Goal: Book appointment/travel/reservation

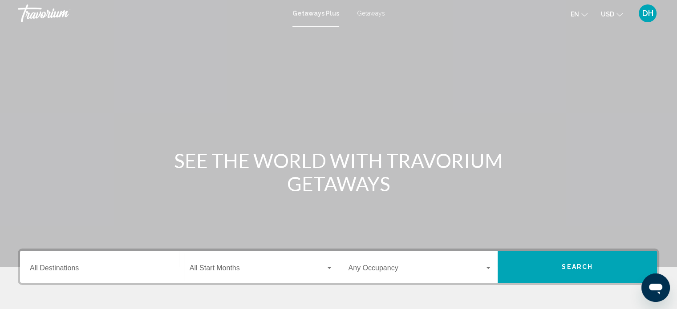
click at [379, 8] on div "Getaways Plus Getaways en English Español Français Italiano Português русский U…" at bounding box center [338, 13] width 677 height 19
click at [377, 14] on span "Getaways" at bounding box center [371, 13] width 28 height 7
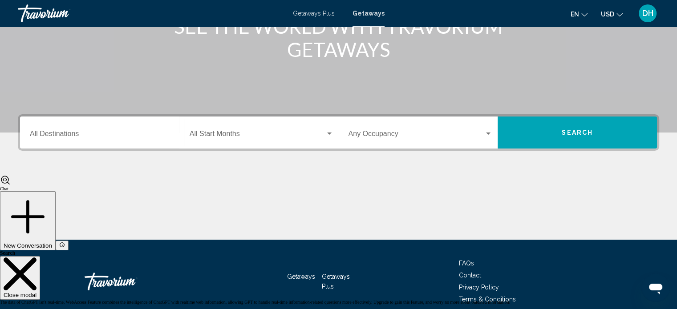
scroll to position [120, 0]
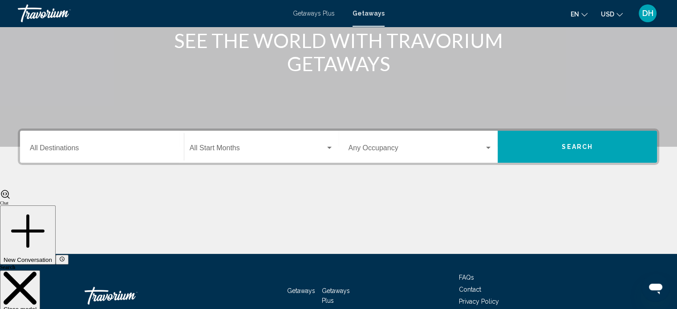
click at [313, 15] on span "Getaways Plus" at bounding box center [314, 13] width 42 height 7
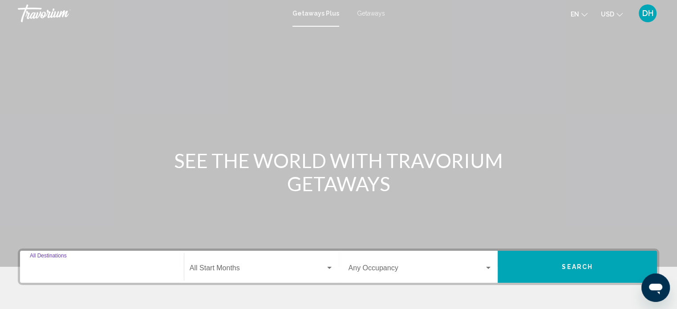
click at [136, 267] on input "Destination All Destinations" at bounding box center [102, 270] width 144 height 8
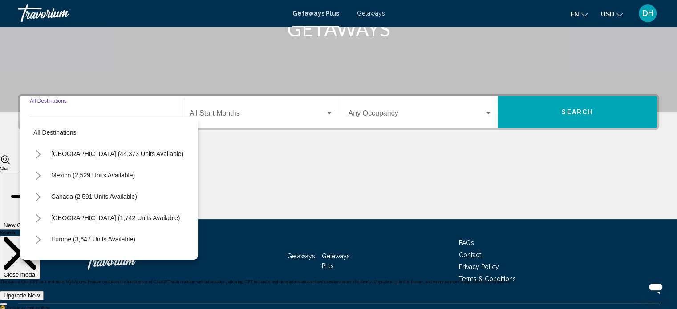
scroll to position [174, 0]
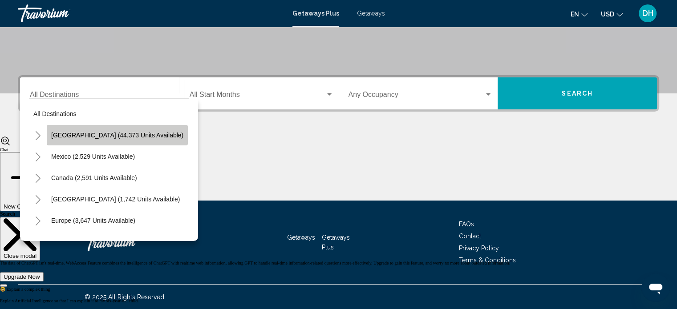
click at [150, 129] on button "[GEOGRAPHIC_DATA] (44,373 units available)" at bounding box center [117, 135] width 141 height 20
type input "**********"
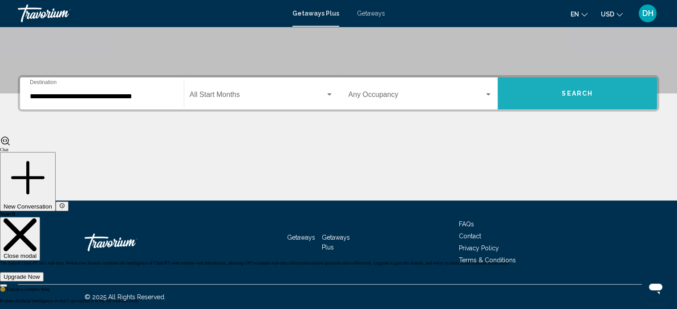
click at [550, 94] on button "Search" at bounding box center [577, 93] width 159 height 32
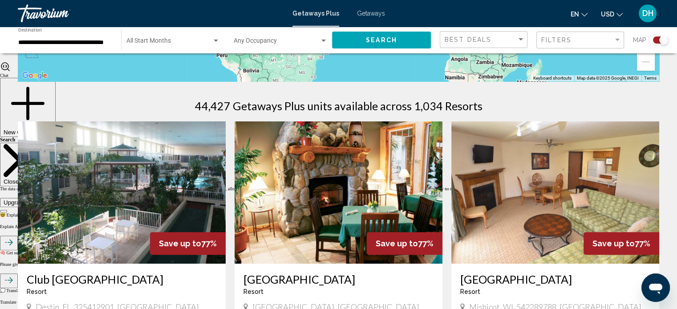
scroll to position [249, 0]
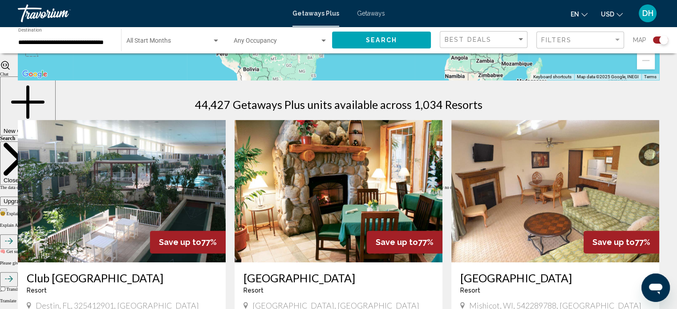
click at [90, 36] on div "**********" at bounding box center [65, 40] width 94 height 24
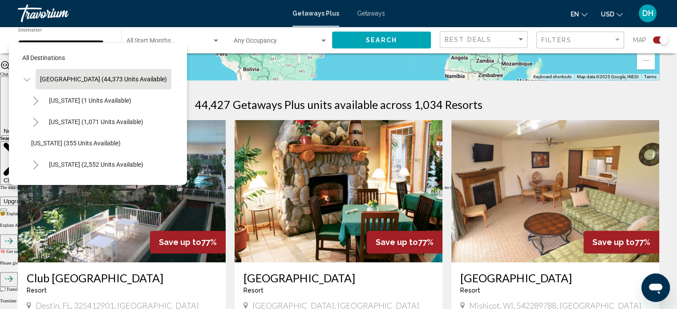
scroll to position [0, 0]
click at [178, 171] on div "All destinations [GEOGRAPHIC_DATA] (44,373 units available) [US_STATE] (1 units…" at bounding box center [98, 113] width 178 height 143
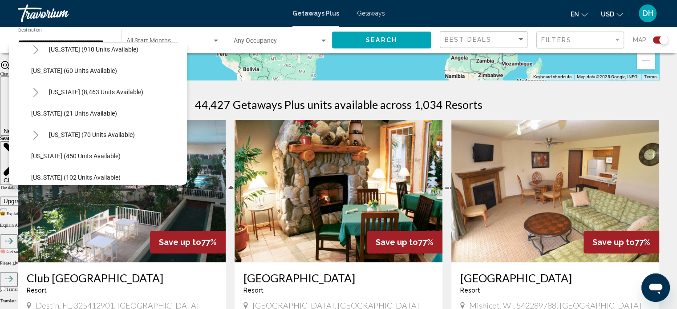
scroll to position [65, 0]
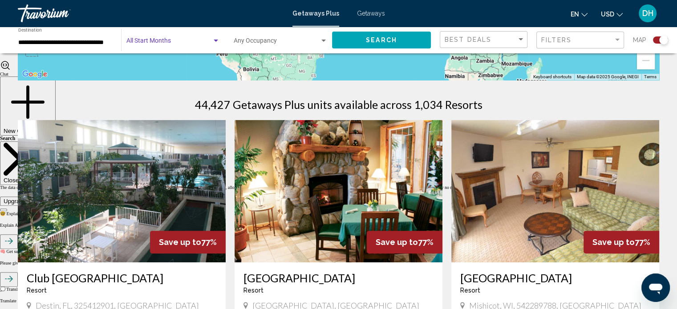
click at [184, 41] on span "Search widget" at bounding box center [168, 42] width 85 height 7
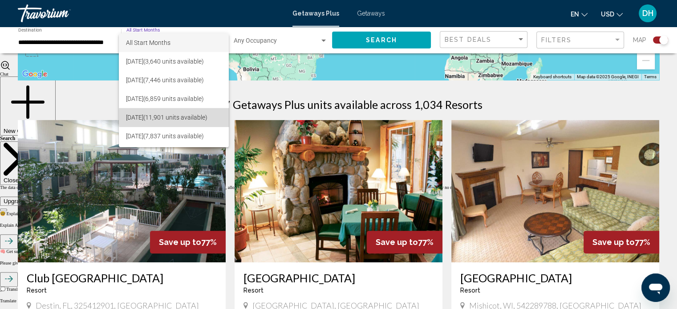
click at [187, 117] on span "[DATE] (11,901 units available)" at bounding box center [174, 117] width 96 height 19
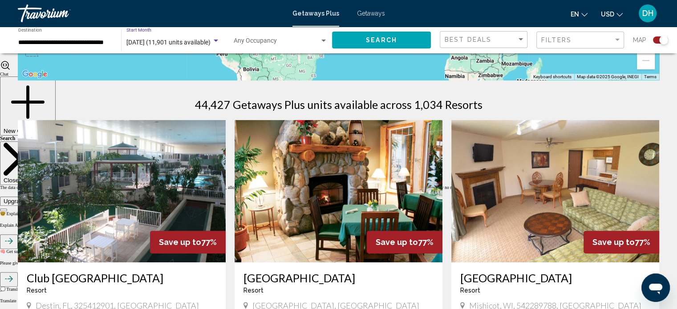
click at [411, 41] on button "Search" at bounding box center [381, 40] width 99 height 16
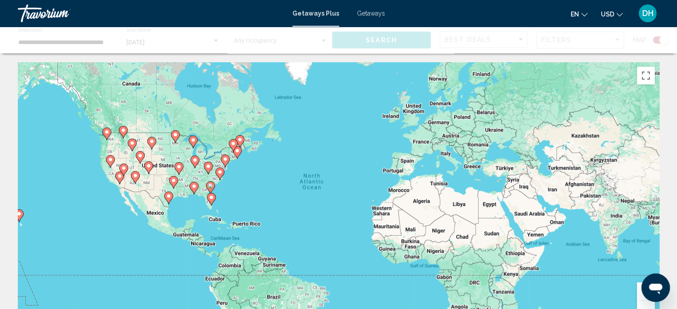
click at [565, 38] on div "Main content" at bounding box center [338, 40] width 677 height 27
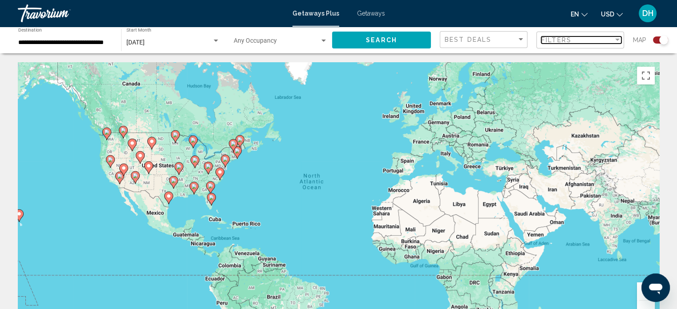
click at [556, 41] on span "Filters" at bounding box center [556, 40] width 30 height 7
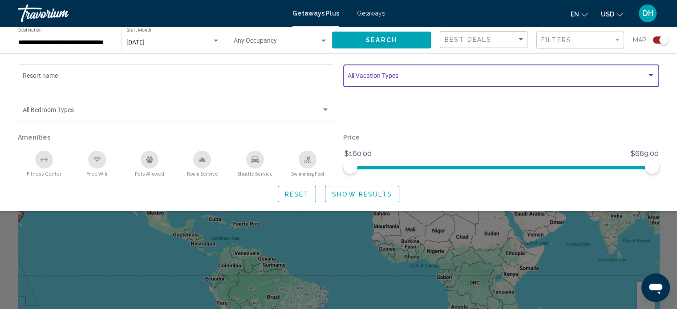
click at [426, 76] on span "Search widget" at bounding box center [497, 77] width 299 height 7
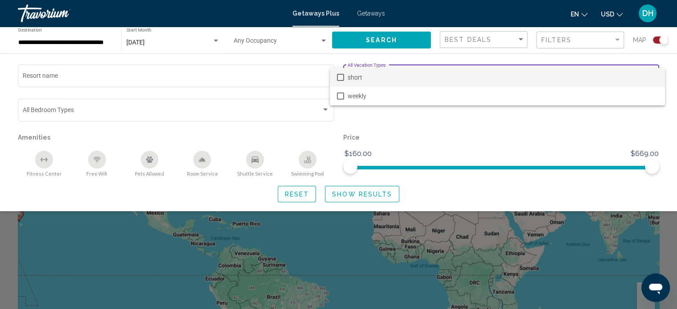
click at [424, 124] on div at bounding box center [338, 154] width 677 height 309
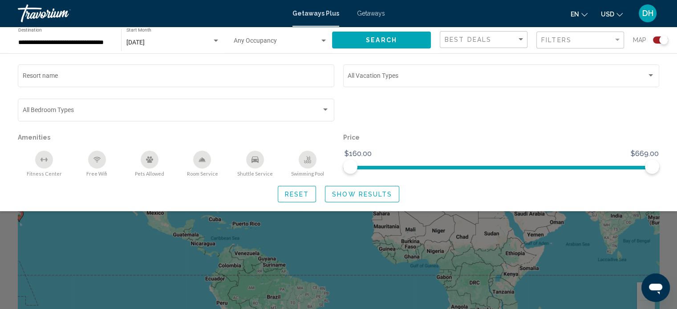
click at [486, 45] on div "Best Deals" at bounding box center [485, 40] width 80 height 16
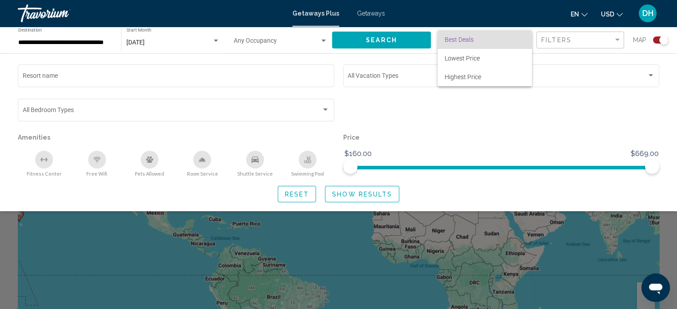
click at [417, 128] on div at bounding box center [338, 154] width 677 height 309
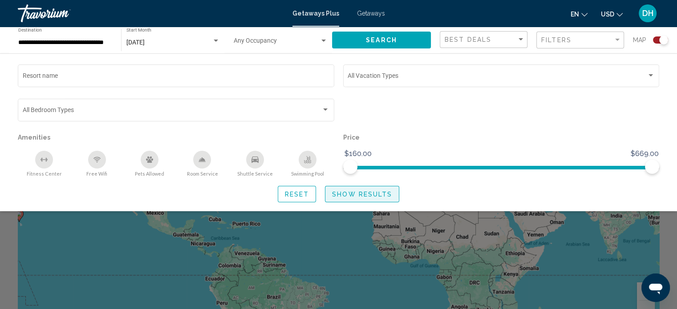
click at [339, 191] on span "Show Results" at bounding box center [362, 194] width 60 height 7
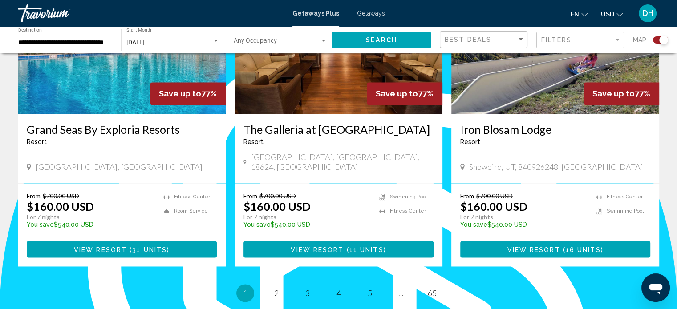
scroll to position [1389, 0]
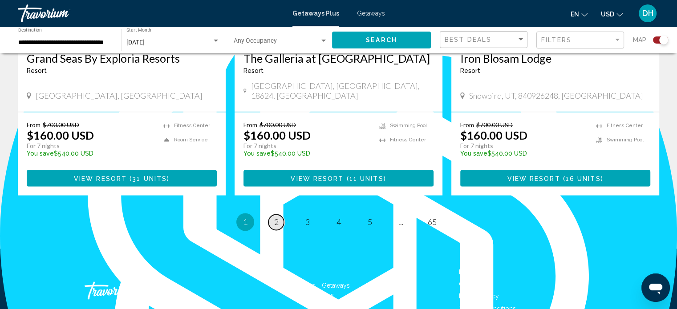
click at [279, 215] on link "page 2" at bounding box center [276, 223] width 16 height 16
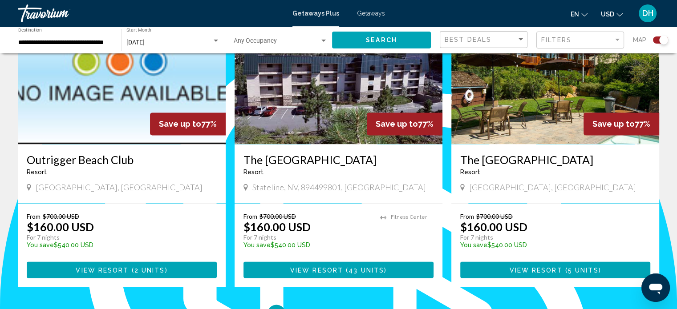
scroll to position [1336, 0]
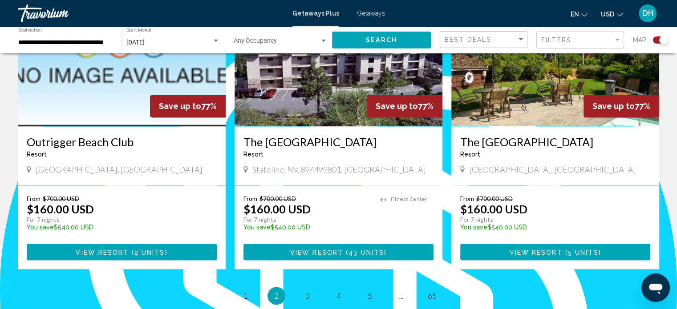
click at [607, 35] on div "Filters" at bounding box center [581, 40] width 80 height 16
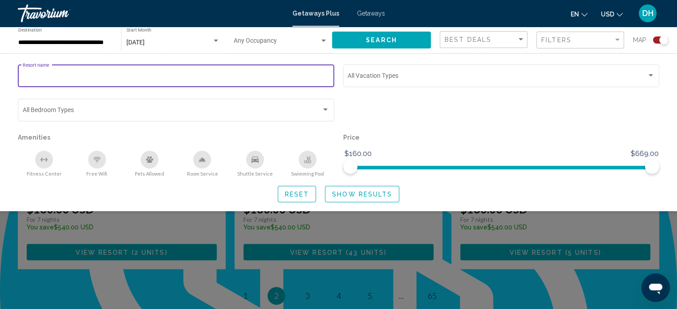
click at [226, 80] on input "Resort name" at bounding box center [176, 77] width 307 height 7
type input "******"
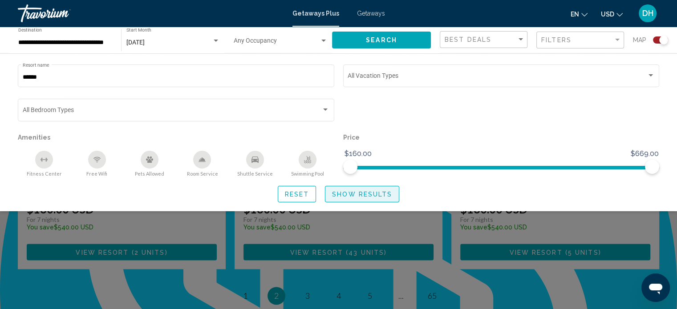
click at [354, 196] on span "Show Results" at bounding box center [362, 194] width 60 height 7
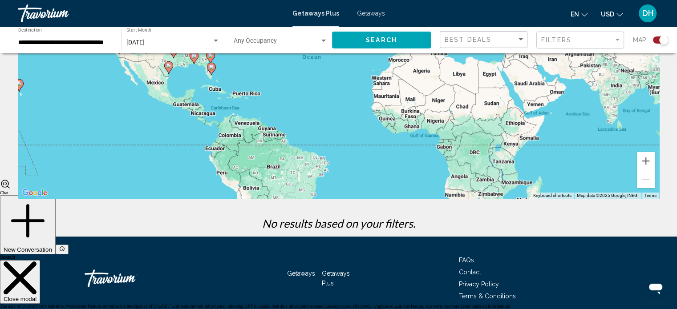
scroll to position [167, 0]
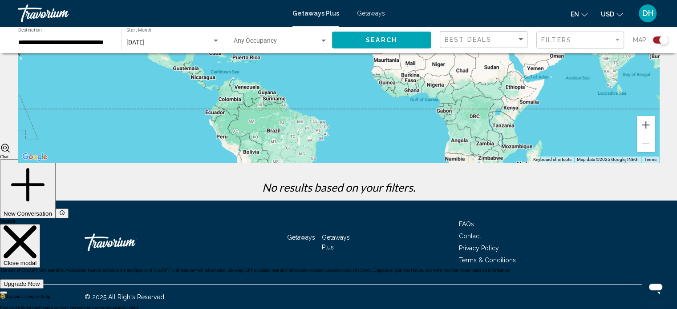
click at [572, 45] on div "Filters" at bounding box center [581, 40] width 80 height 16
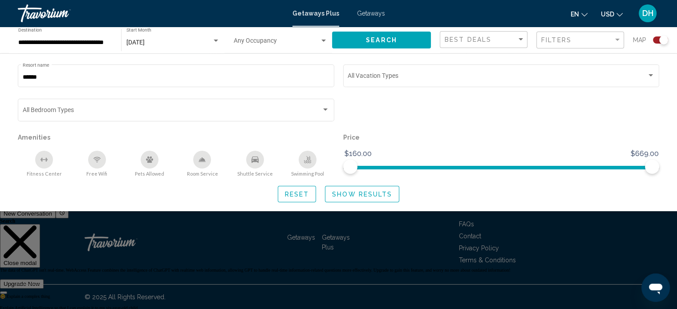
click at [176, 91] on div "****** Resort name" at bounding box center [176, 80] width 317 height 31
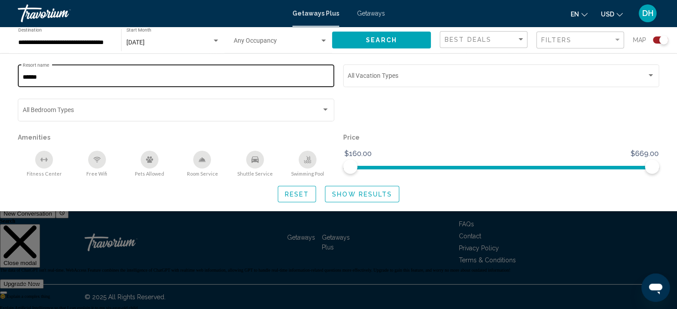
click at [173, 71] on div "****** Resort name" at bounding box center [176, 75] width 307 height 24
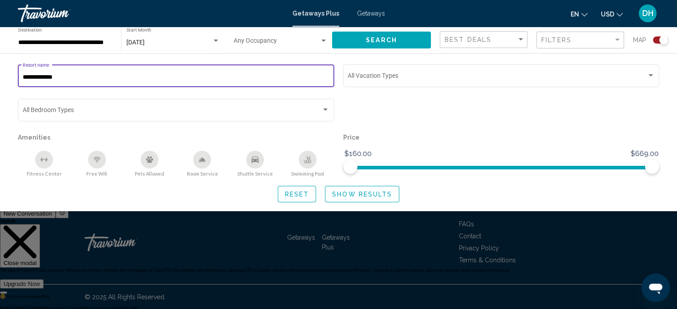
type input "**********"
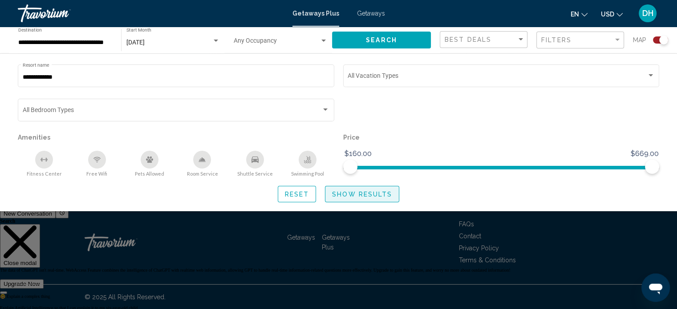
click at [359, 194] on span "Show Results" at bounding box center [362, 194] width 60 height 7
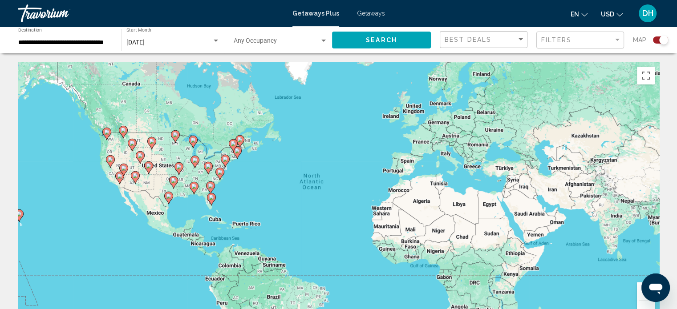
click at [108, 132] on image "Main content" at bounding box center [106, 132] width 5 height 5
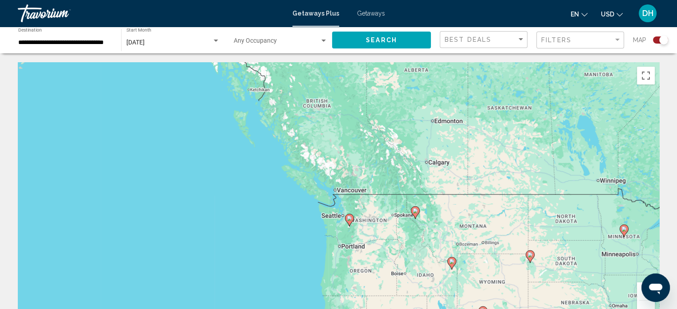
click at [417, 212] on image "Main content" at bounding box center [415, 210] width 5 height 5
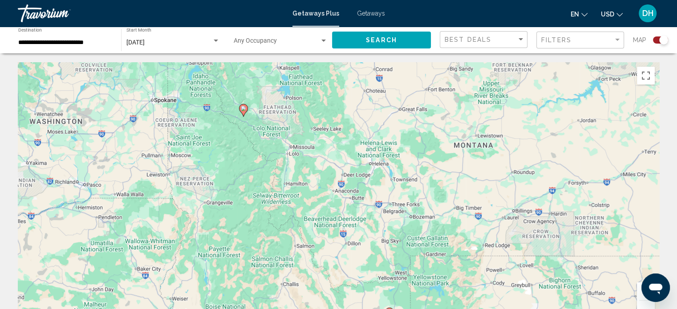
click at [243, 108] on image "Main content" at bounding box center [243, 108] width 5 height 5
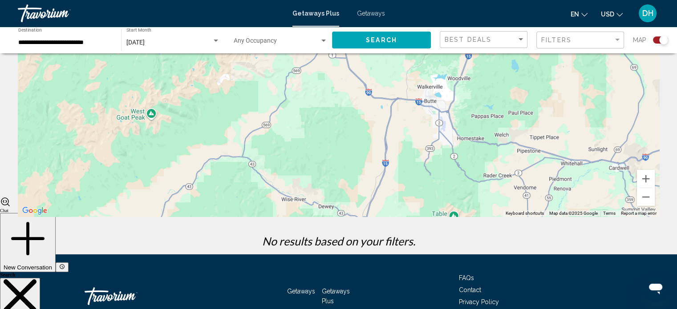
scroll to position [167, 0]
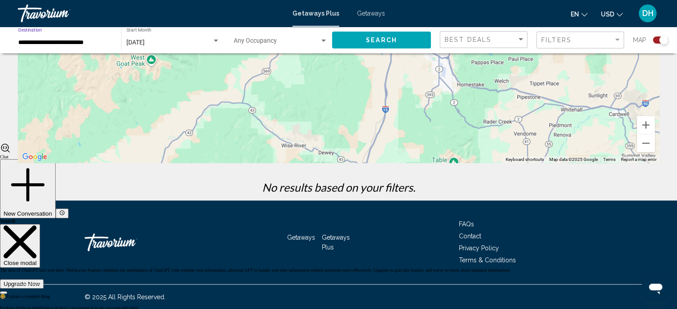
click at [92, 42] on input "**********" at bounding box center [65, 42] width 94 height 7
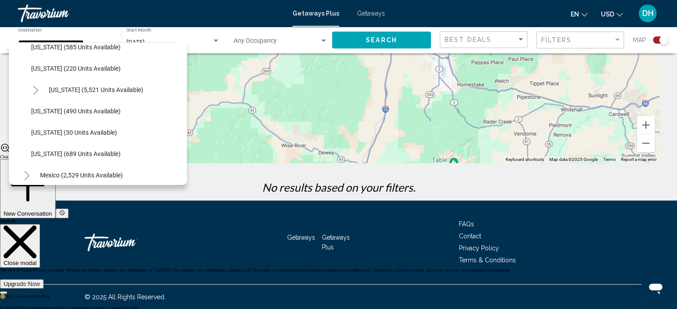
scroll to position [818, 0]
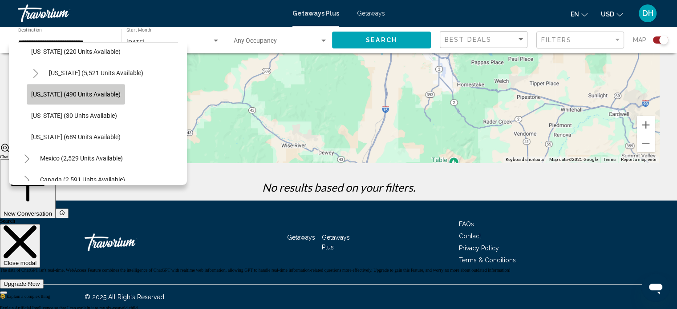
click at [121, 96] on span "[US_STATE] (490 units available)" at bounding box center [75, 94] width 89 height 7
type input "**********"
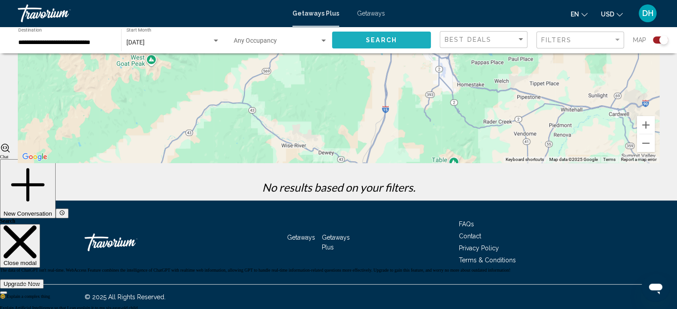
click at [385, 43] on span "Search" at bounding box center [381, 40] width 31 height 7
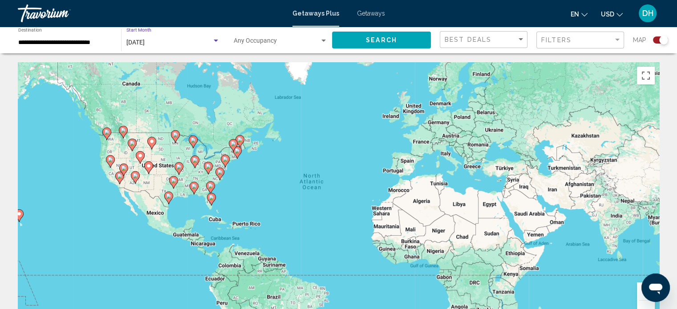
click at [219, 46] on div "[DATE]" at bounding box center [172, 42] width 93 height 7
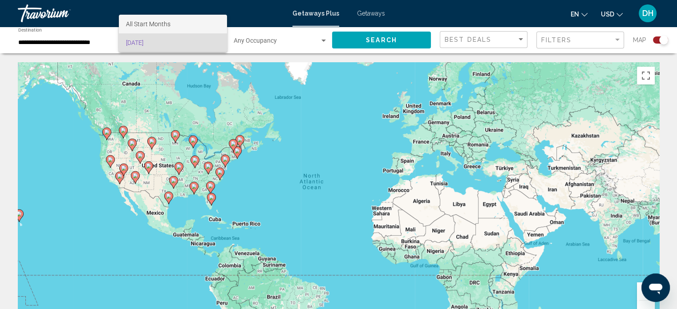
click at [201, 20] on span "All Start Months" at bounding box center [172, 24] width 93 height 19
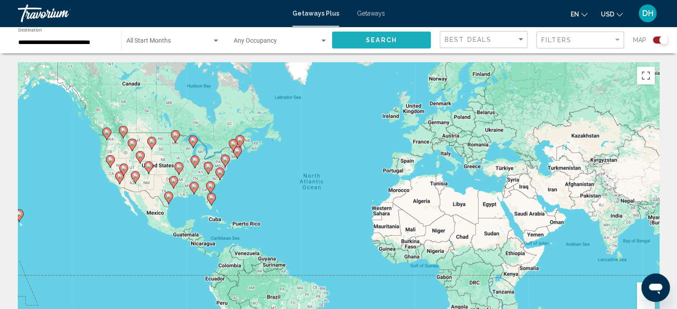
click at [408, 38] on button "Search" at bounding box center [381, 40] width 99 height 16
click at [101, 40] on input "**********" at bounding box center [65, 42] width 94 height 7
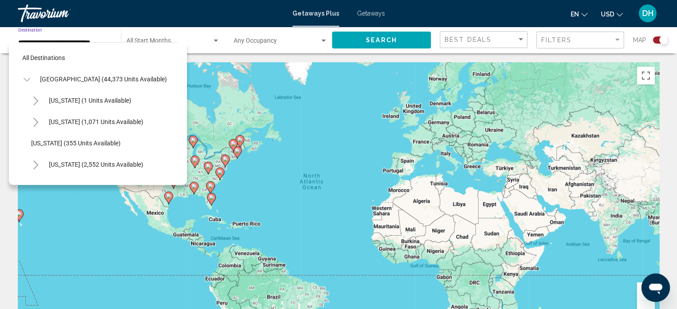
scroll to position [804, 0]
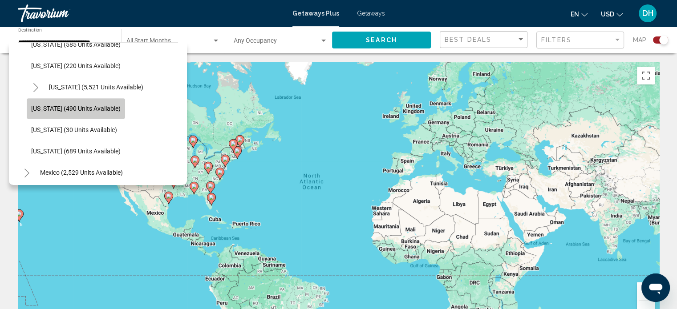
click at [80, 116] on button "[US_STATE] (490 units available)" at bounding box center [76, 108] width 98 height 20
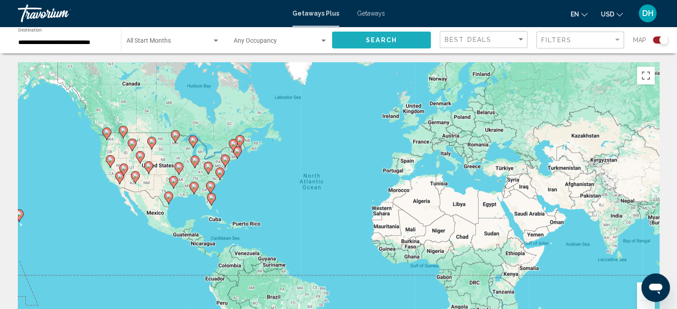
click at [389, 41] on span "Search" at bounding box center [381, 40] width 31 height 7
click at [202, 45] on span "Search widget" at bounding box center [168, 42] width 85 height 7
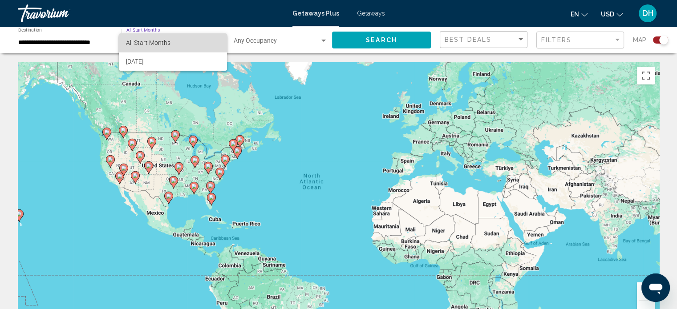
click at [202, 45] on span "All Start Months" at bounding box center [172, 42] width 93 height 19
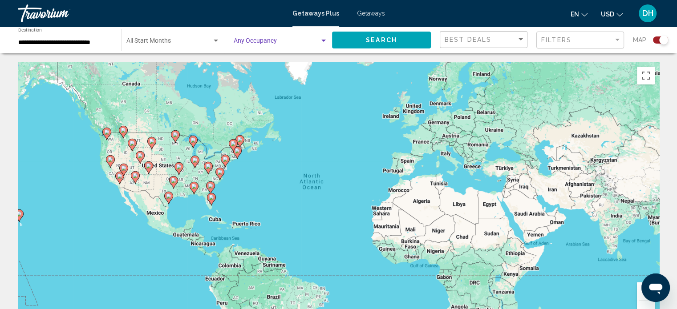
click at [317, 44] on span "Search widget" at bounding box center [277, 42] width 86 height 7
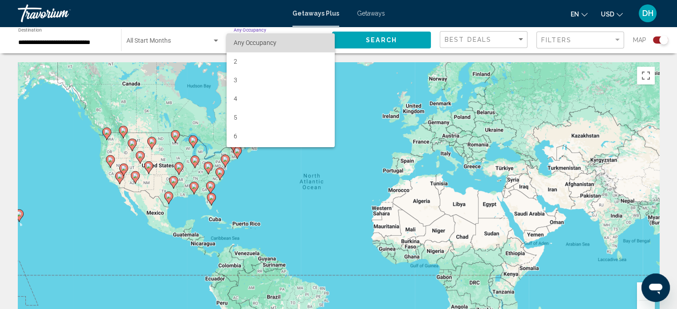
click at [317, 44] on span "Any Occupancy" at bounding box center [281, 42] width 94 height 19
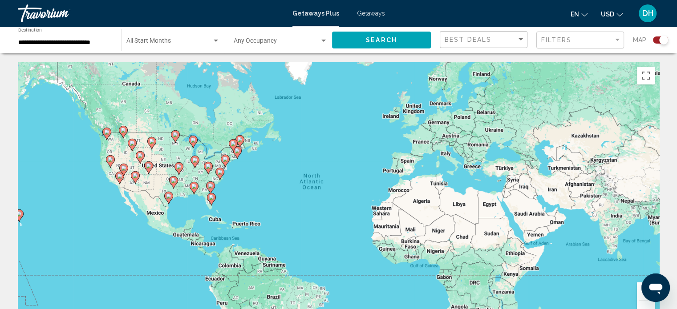
click at [374, 12] on span "Getaways" at bounding box center [371, 13] width 28 height 7
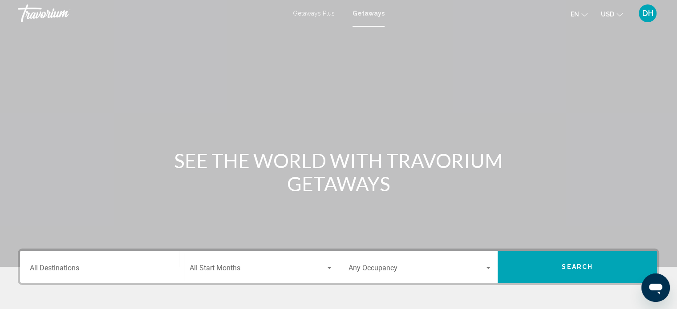
click at [70, 272] on input "Destination All Destinations" at bounding box center [102, 270] width 144 height 8
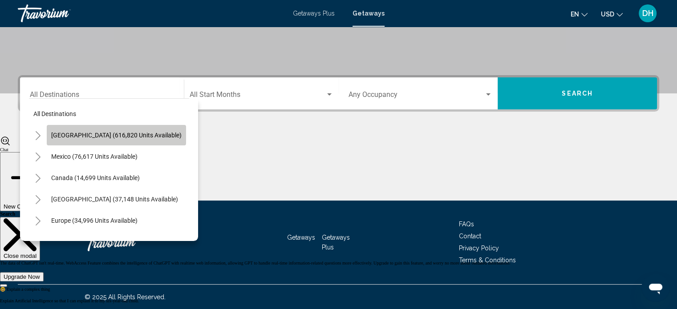
click at [157, 136] on span "[GEOGRAPHIC_DATA] (616,820 units available)" at bounding box center [116, 135] width 130 height 7
type input "**********"
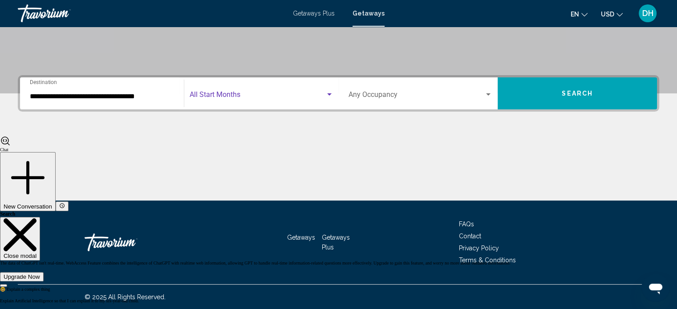
click at [215, 94] on span "Search widget" at bounding box center [258, 97] width 136 height 8
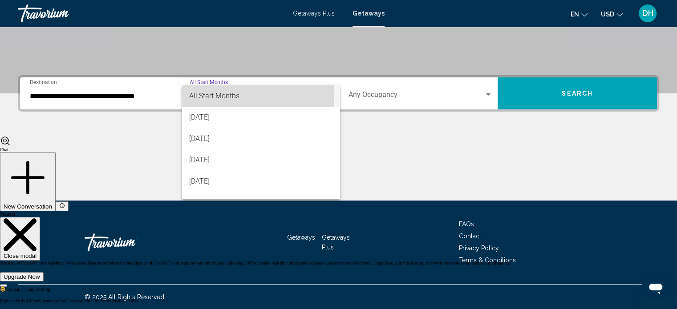
click at [215, 94] on span "All Start Months" at bounding box center [214, 96] width 50 height 8
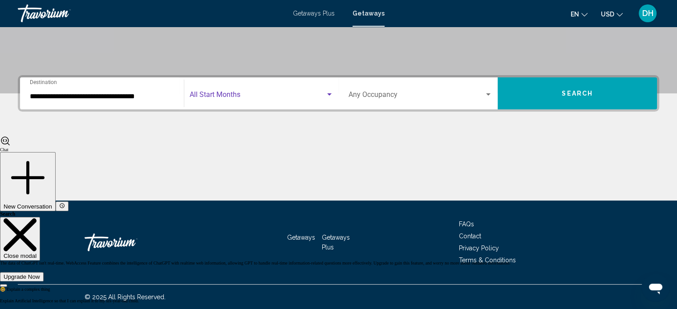
click at [526, 99] on button "Search" at bounding box center [577, 93] width 159 height 32
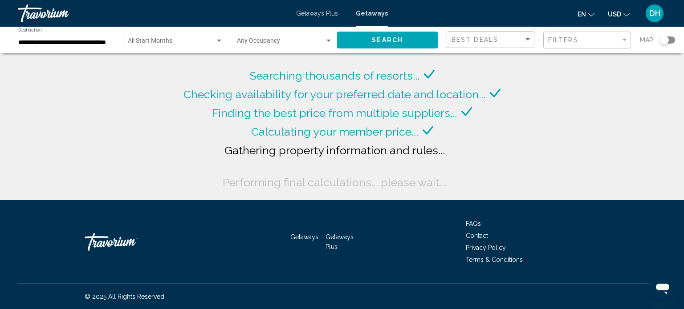
click at [526, 99] on div "Searching thousands of resorts... Checking availability for your preferred date…" at bounding box center [342, 100] width 684 height 200
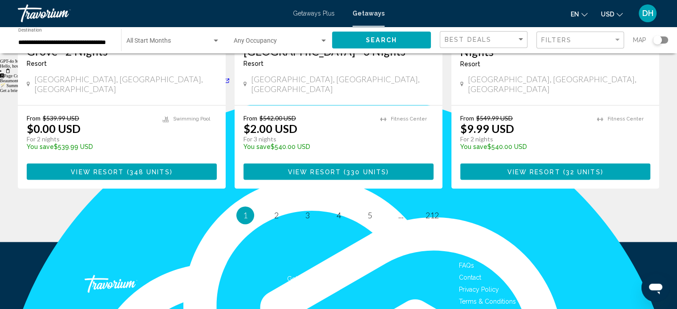
scroll to position [1194, 0]
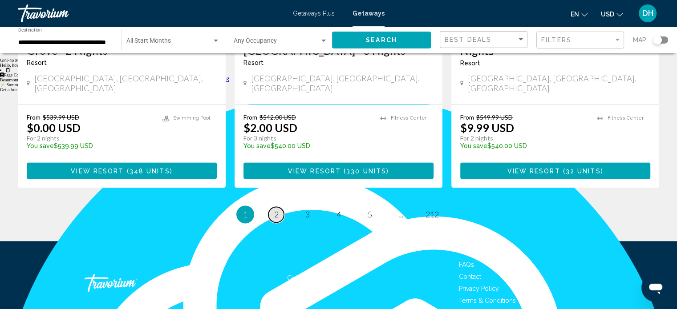
click at [276, 210] on span "2" at bounding box center [276, 215] width 4 height 10
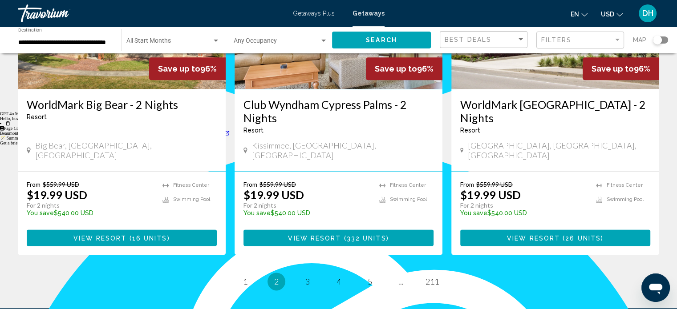
scroll to position [1123, 0]
